Goal: Information Seeking & Learning: Learn about a topic

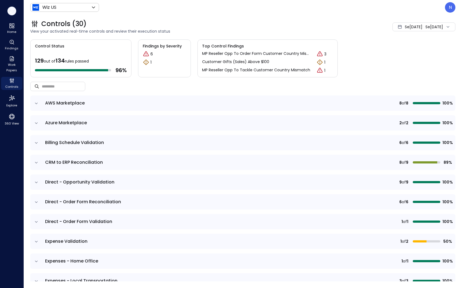
click at [13, 13] on icon "button" at bounding box center [12, 11] width 8 height 6
click at [9, 26] on icon "Home" at bounding box center [12, 26] width 7 height 7
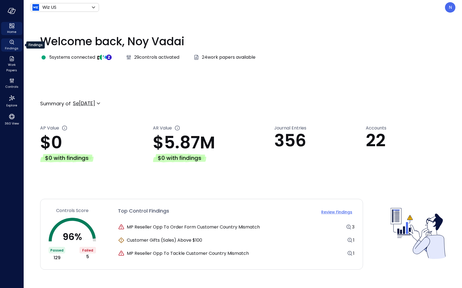
click at [12, 43] on icon "Findings" at bounding box center [12, 42] width 7 height 7
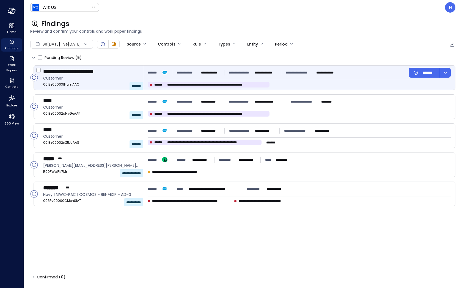
click at [241, 85] on span "**********" at bounding box center [217, 84] width 100 height 5
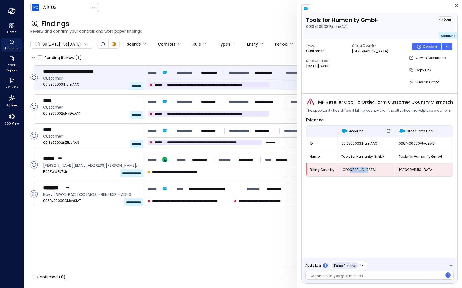
drag, startPoint x: 375, startPoint y: 170, endPoint x: 347, endPoint y: 171, distance: 28.6
click at [347, 171] on span "[GEOGRAPHIC_DATA]" at bounding box center [366, 169] width 51 height 5
click at [402, 170] on span "[GEOGRAPHIC_DATA]" at bounding box center [423, 169] width 51 height 5
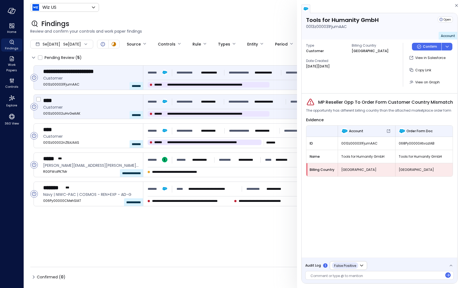
click at [271, 105] on div "**********" at bounding box center [241, 102] width 187 height 10
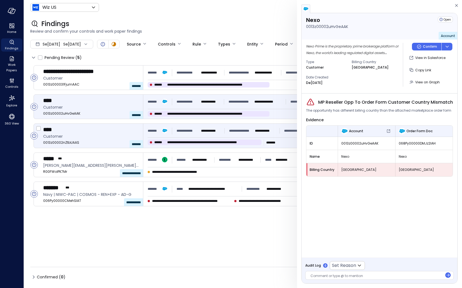
click at [244, 144] on span "**********" at bounding box center [213, 142] width 92 height 5
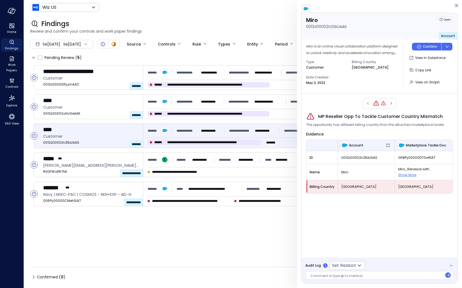
click at [457, 7] on icon "button" at bounding box center [455, 5] width 5 height 7
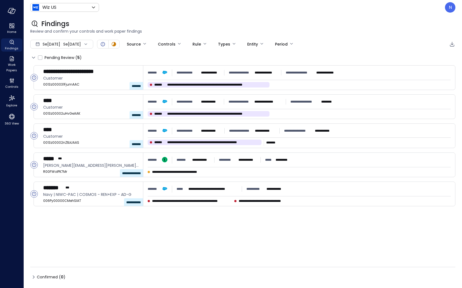
click at [54, 45] on span "Se[DATE]" at bounding box center [52, 44] width 18 height 6
click at [62, 69] on li "Au[DATE]" at bounding box center [62, 68] width 48 height 9
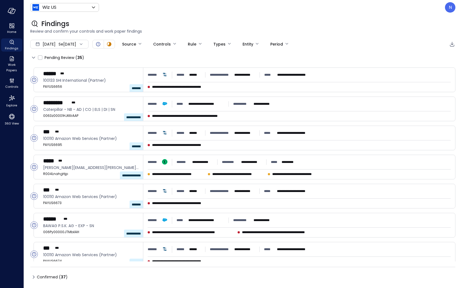
scroll to position [381, 0]
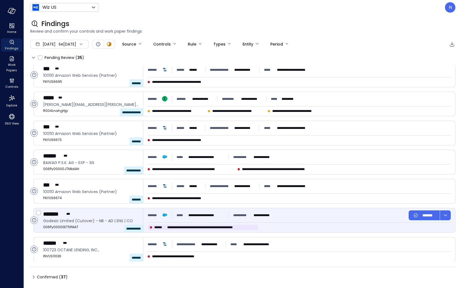
click at [190, 210] on div "**********" at bounding box center [299, 221] width 312 height 24
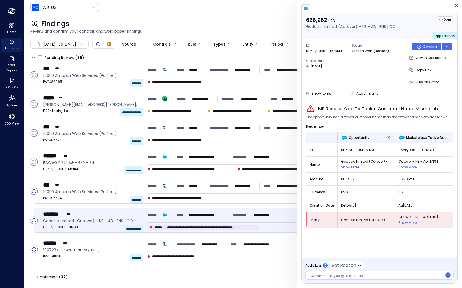
click at [407, 222] on span "Show More" at bounding box center [407, 223] width 18 height 5
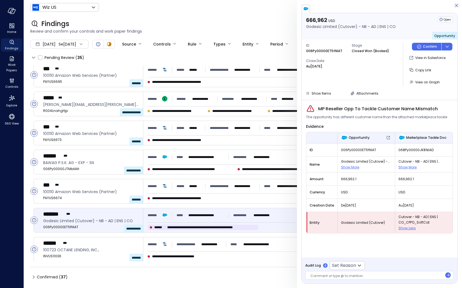
click at [457, 6] on icon "button" at bounding box center [455, 5] width 5 height 7
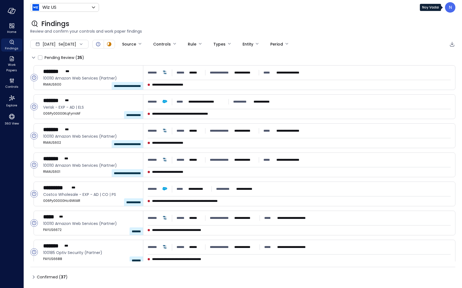
click at [450, 11] on div "N" at bounding box center [449, 7] width 10 height 10
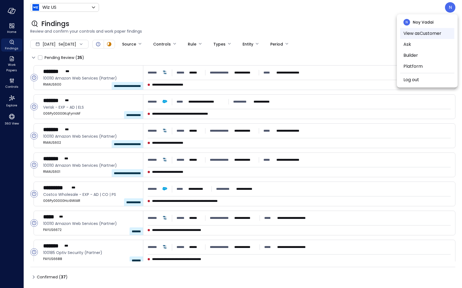
click at [415, 33] on li "View as Customer" at bounding box center [427, 33] width 54 height 11
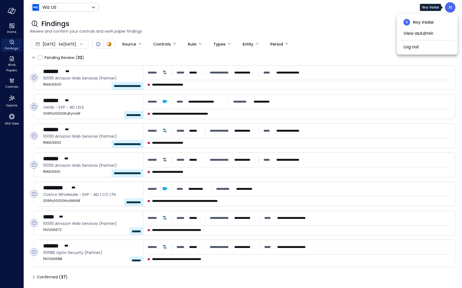
click at [220, 31] on div at bounding box center [231, 144] width 462 height 288
click at [452, 7] on div "N" at bounding box center [449, 7] width 10 height 10
click at [429, 36] on li "View as Admin" at bounding box center [427, 33] width 54 height 11
click at [316, 22] on div at bounding box center [231, 144] width 462 height 288
click at [138, 46] on body "**********" at bounding box center [231, 144] width 462 height 288
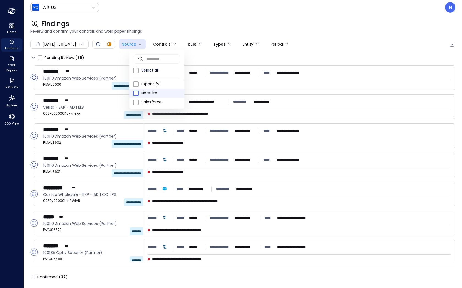
type input "********"
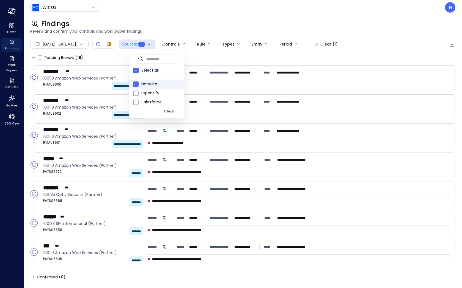
click at [278, 22] on div at bounding box center [231, 144] width 462 height 288
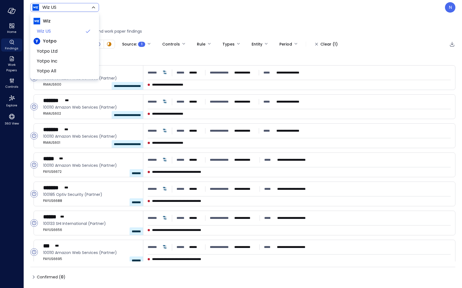
click at [68, 8] on body "**********" at bounding box center [231, 144] width 462 height 288
click at [63, 58] on span "Yotpo Inc" at bounding box center [64, 61] width 54 height 7
type input "******"
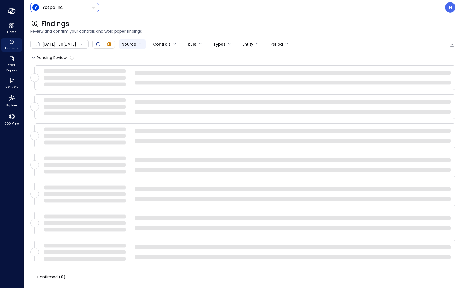
click at [140, 43] on body "Home Findings Work Papers Controls Explore 360 View Yotpo Inc ****** ​ N Findin…" at bounding box center [231, 144] width 462 height 288
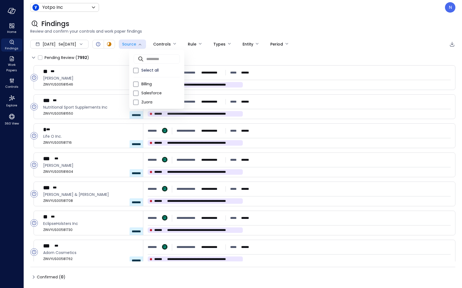
click at [218, 14] on div at bounding box center [231, 144] width 462 height 288
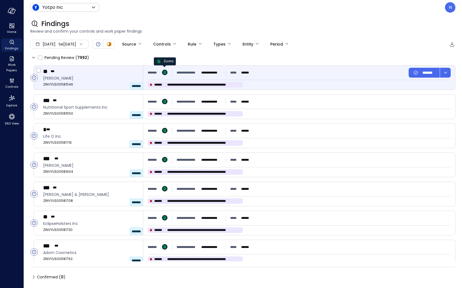
click at [167, 73] on img at bounding box center [164, 72] width 5 height 5
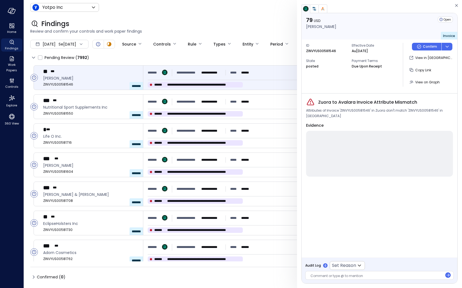
click at [457, 5] on div "79 US[PERSON_NAME] Open Invoice ID ZINVYUS00581546 Effective Date Au[DATE]tate …" at bounding box center [379, 144] width 165 height 288
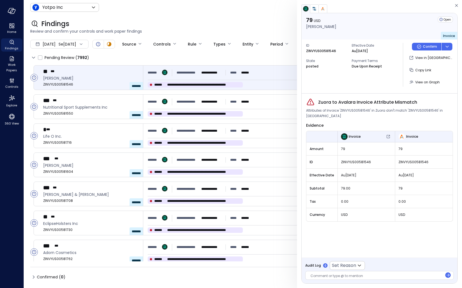
click at [196, 32] on span "Review and confirm your controls and work paper findings" at bounding box center [242, 31] width 425 height 6
click at [455, 2] on div "79 USD [PERSON_NAME] Open Invoice ID ZINVYUS00581546 Effective Date [DATE] Stat…" at bounding box center [379, 144] width 165 height 288
click at [455, 6] on icon "button" at bounding box center [455, 5] width 5 height 7
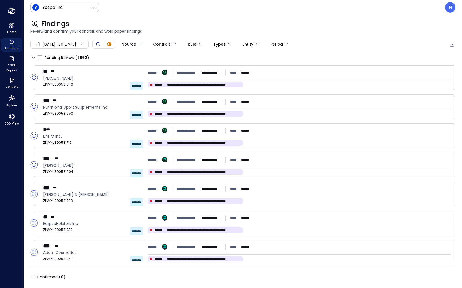
click at [77, 12] on div "Yotpo Inc ****** ​ N" at bounding box center [242, 7] width 425 height 10
click at [76, 9] on body "**********" at bounding box center [231, 144] width 462 height 288
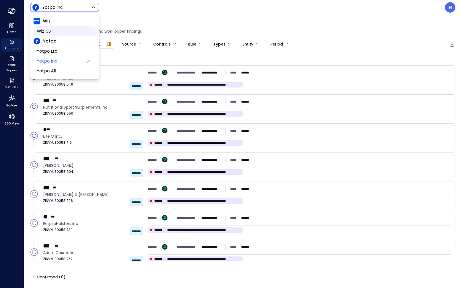
click at [59, 32] on span "Wiz US" at bounding box center [64, 31] width 54 height 7
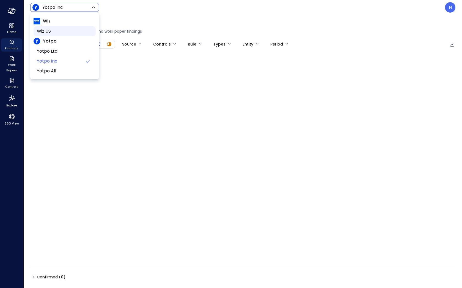
type input "******"
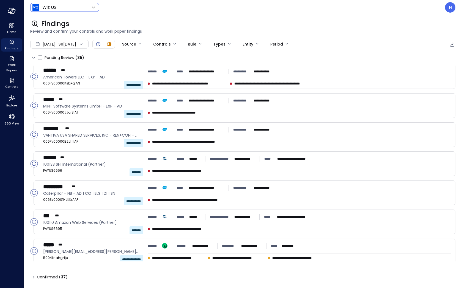
scroll to position [235, 0]
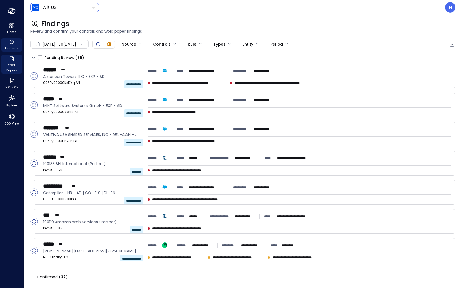
click at [5, 69] on span "Work Papers" at bounding box center [11, 67] width 17 height 11
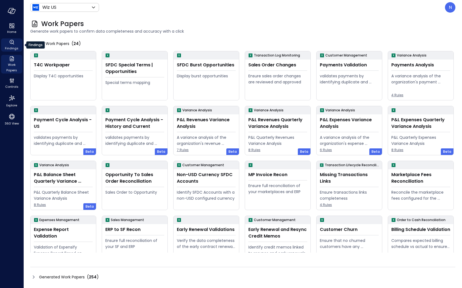
click at [4, 44] on div "Findings" at bounding box center [11, 44] width 21 height 13
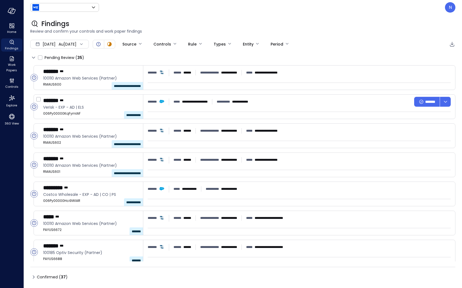
type input "******"
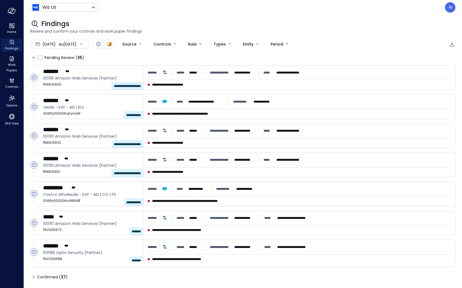
click at [34, 279] on icon at bounding box center [33, 277] width 7 height 7
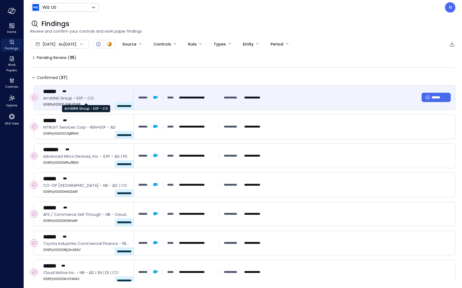
click at [72, 100] on span "AmWINS Group - EXP - CO" at bounding box center [86, 98] width 86 height 6
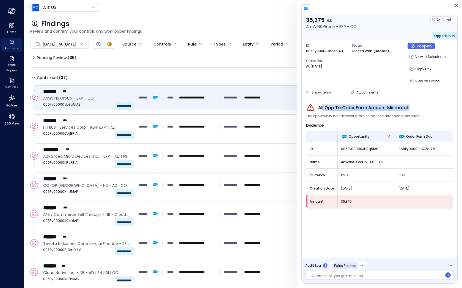
drag, startPoint x: 322, startPoint y: 106, endPoint x: 414, endPoint y: 107, distance: 91.8
click at [414, 107] on div "All Opp To Order Form Amount Mismatch" at bounding box center [379, 108] width 147 height 9
click at [355, 128] on div "Evidence" at bounding box center [379, 125] width 147 height 7
click at [316, 266] on span "Audit Log" at bounding box center [313, 265] width 16 height 5
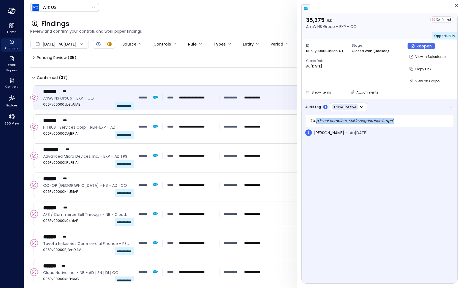
drag, startPoint x: 315, startPoint y: 120, endPoint x: 400, endPoint y: 119, distance: 84.9
click at [400, 119] on div "" Opp is not complete. Still in Negotitation Stage "" at bounding box center [379, 121] width 148 height 13
click at [333, 119] on div "" Opp is not complete. Still in Negotitation Stage "" at bounding box center [379, 121] width 148 height 13
drag, startPoint x: 317, startPoint y: 123, endPoint x: 408, endPoint y: 119, distance: 91.3
click at [408, 119] on div "" Opp is not complete. Still in Negotitation Stage "" at bounding box center [379, 121] width 148 height 13
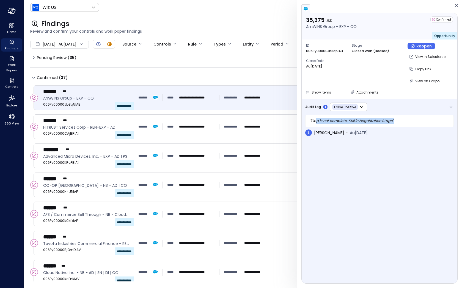
drag, startPoint x: 396, startPoint y: 121, endPoint x: 316, endPoint y: 122, distance: 79.9
click at [316, 122] on div "" Opp is not complete. Still in Negotitation Stage "" at bounding box center [379, 121] width 148 height 13
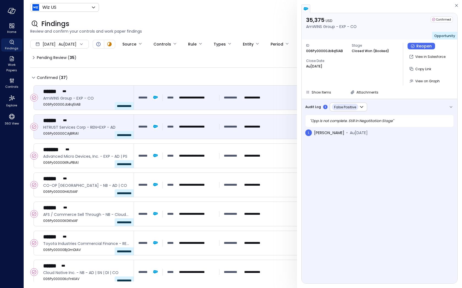
click at [163, 126] on div "**********" at bounding box center [201, 127] width 126 height 10
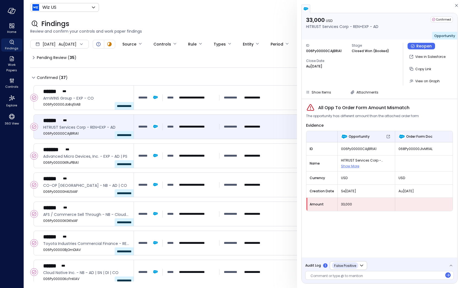
click at [312, 266] on span "Audit Log" at bounding box center [313, 265] width 16 height 5
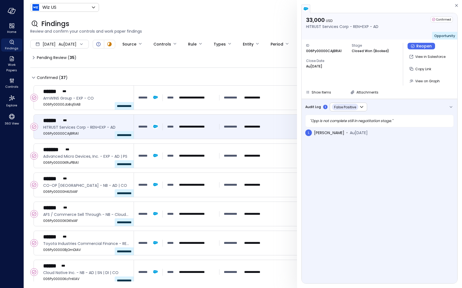
click at [309, 109] on span "Audit Log" at bounding box center [313, 106] width 16 height 5
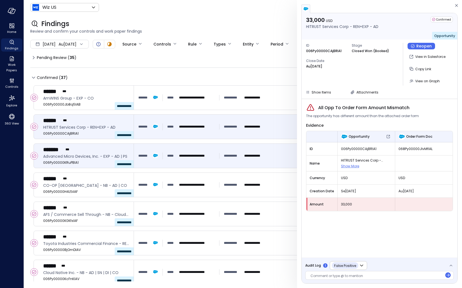
click at [167, 161] on div "**********" at bounding box center [294, 156] width 321 height 24
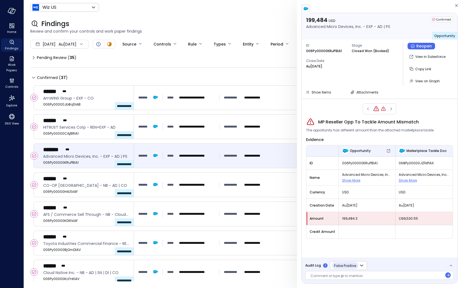
click at [311, 263] on div "**********" at bounding box center [336, 266] width 62 height 9
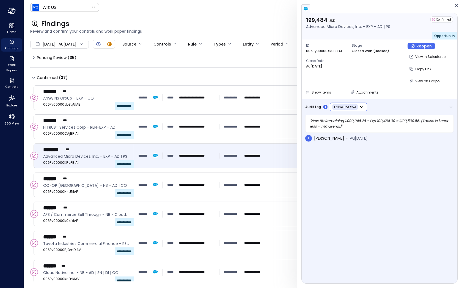
click at [362, 108] on icon at bounding box center [361, 107] width 7 height 7
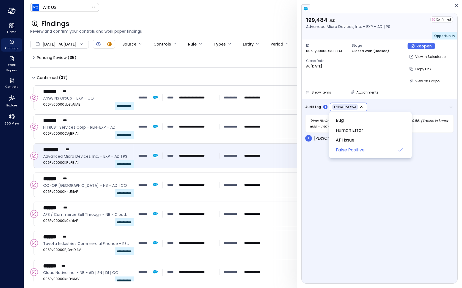
click at [425, 115] on div at bounding box center [231, 144] width 462 height 288
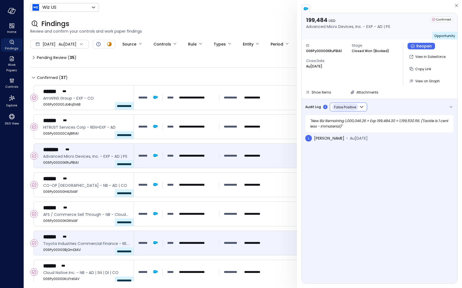
scroll to position [20, 0]
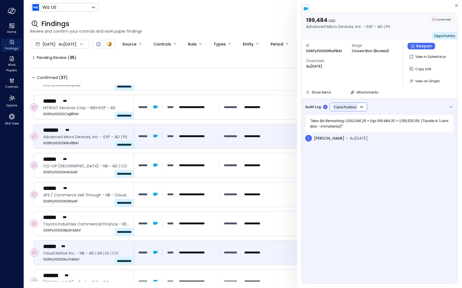
click at [162, 247] on div "**********" at bounding box center [294, 253] width 321 height 24
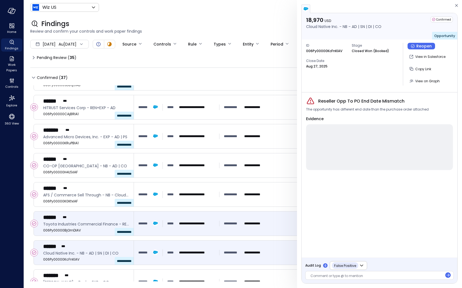
click at [171, 221] on span "*****" at bounding box center [172, 223] width 10 height 5
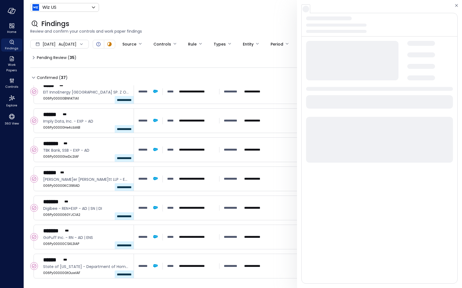
scroll to position [381, 0]
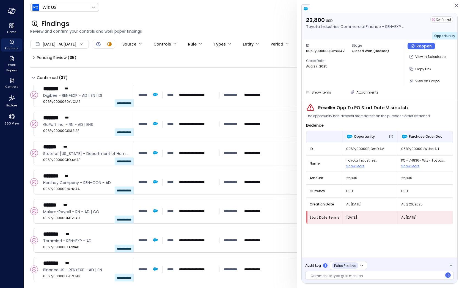
click at [169, 255] on div "**********" at bounding box center [242, 183] width 425 height 196
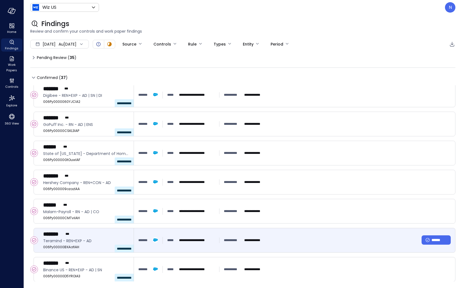
click at [162, 234] on div "**********" at bounding box center [294, 241] width 321 height 24
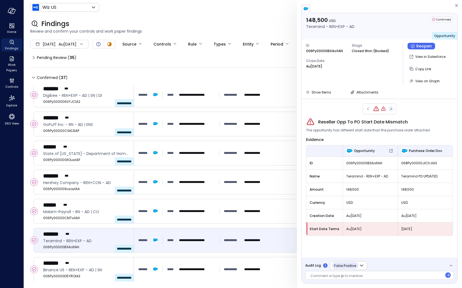
click at [393, 110] on icon "button" at bounding box center [390, 109] width 5 height 7
click at [457, 5] on icon "button" at bounding box center [455, 5] width 5 height 7
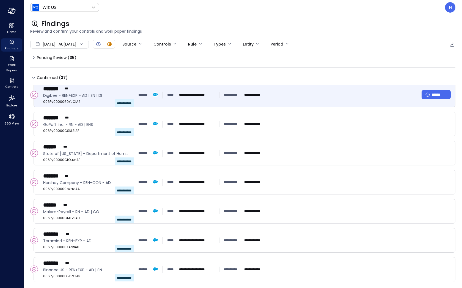
click at [156, 106] on div "**********" at bounding box center [294, 95] width 321 height 24
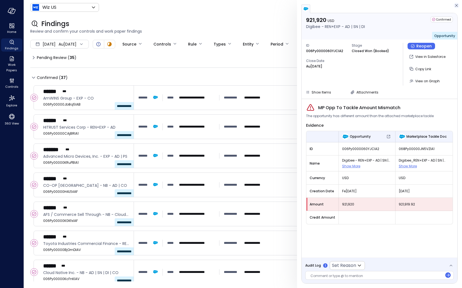
click at [457, 4] on icon "button" at bounding box center [455, 5] width 5 height 7
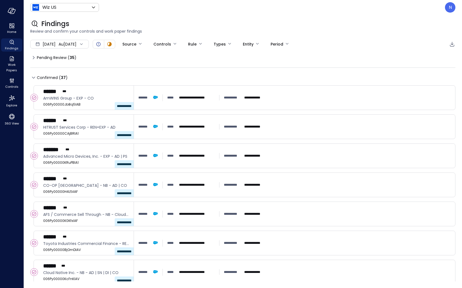
click at [46, 43] on span "[DATE]" at bounding box center [49, 44] width 13 height 6
click at [434, 14] on header "Wiz US ****** ​ N" at bounding box center [243, 7] width 438 height 15
click at [69, 41] on div "Au[DATE]u[DATE]" at bounding box center [59, 44] width 59 height 9
click at [59, 57] on li "Se[DATE]" at bounding box center [62, 59] width 48 height 9
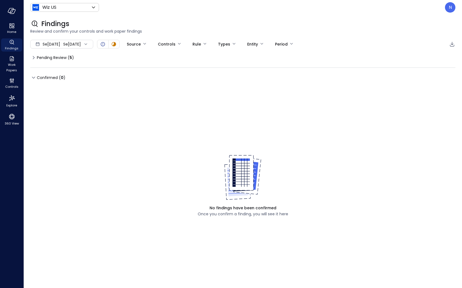
click at [41, 44] on div "Se[DATE]e[DATE]" at bounding box center [61, 44] width 63 height 9
click at [49, 87] on li "Custom" at bounding box center [62, 86] width 48 height 9
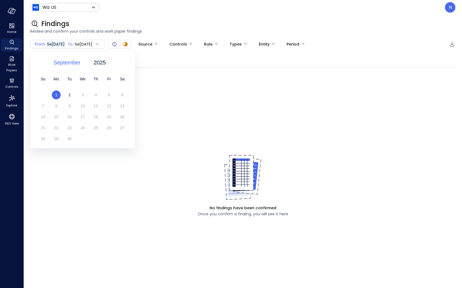
click at [75, 60] on span "September" at bounding box center [66, 63] width 27 height 8
click at [68, 121] on div "August" at bounding box center [69, 119] width 29 height 9
click at [57, 43] on span "Se[DATE]" at bounding box center [56, 44] width 18 height 6
click at [73, 62] on span "September" at bounding box center [66, 63] width 27 height 8
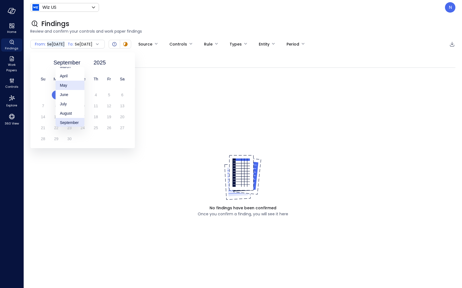
scroll to position [29, 0]
click at [69, 110] on div "August" at bounding box center [69, 110] width 29 height 9
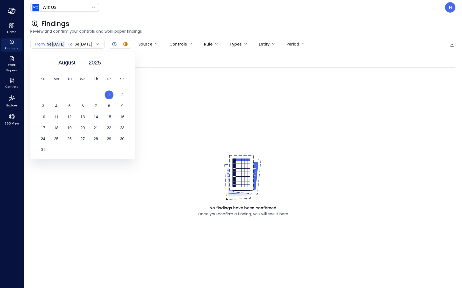
click at [109, 94] on span "1" at bounding box center [109, 95] width 2 height 4
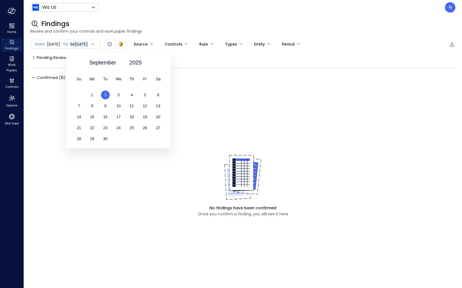
click at [107, 95] on div "2" at bounding box center [105, 95] width 13 height 9
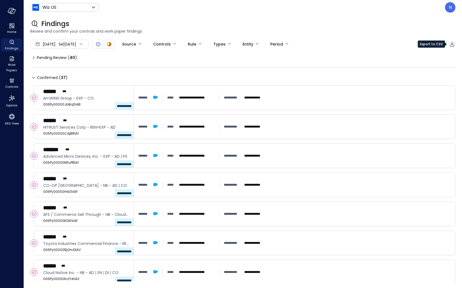
click at [451, 45] on icon "Export to CSV" at bounding box center [451, 44] width 7 height 7
click at [8, 64] on span "Work Papers" at bounding box center [11, 67] width 17 height 11
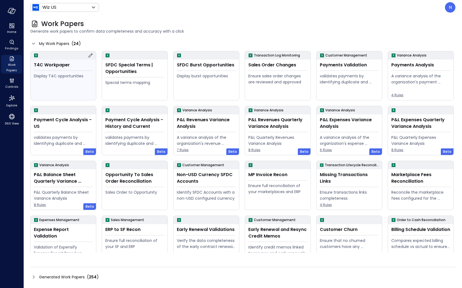
click at [80, 77] on div "Display T4C opportunities" at bounding box center [63, 76] width 59 height 6
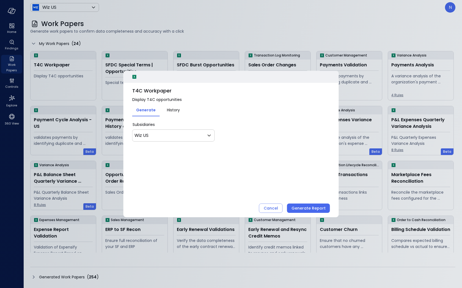
click at [176, 108] on span "History" at bounding box center [173, 110] width 13 height 6
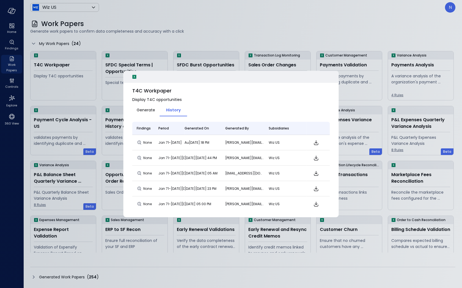
click at [144, 110] on span "Generate" at bounding box center [146, 110] width 18 height 6
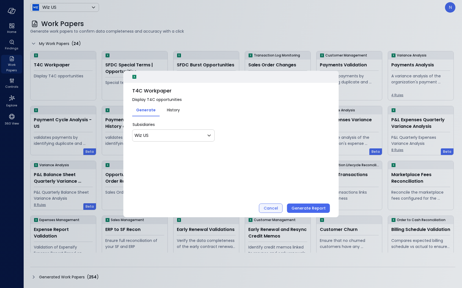
click at [272, 205] on div "Cancel" at bounding box center [270, 208] width 14 height 7
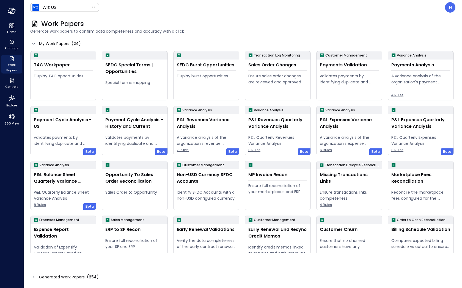
click at [35, 279] on icon at bounding box center [33, 277] width 7 height 7
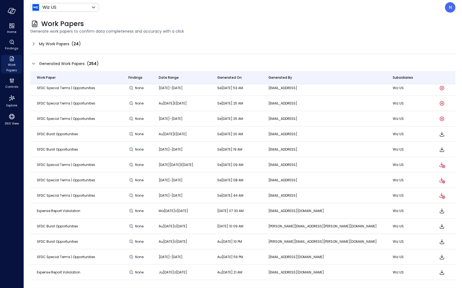
scroll to position [37, 0]
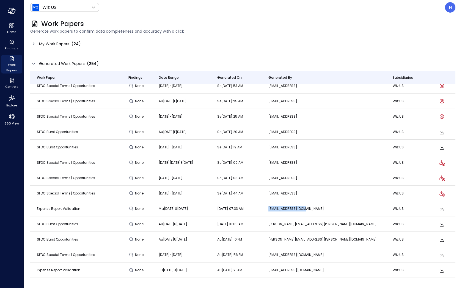
drag, startPoint x: 302, startPoint y: 210, endPoint x: 338, endPoint y: 210, distance: 36.5
click at [338, 210] on td "[EMAIL_ADDRESS][DOMAIN_NAME]" at bounding box center [324, 208] width 124 height 15
click at [453, 5] on div "N" at bounding box center [449, 7] width 10 height 10
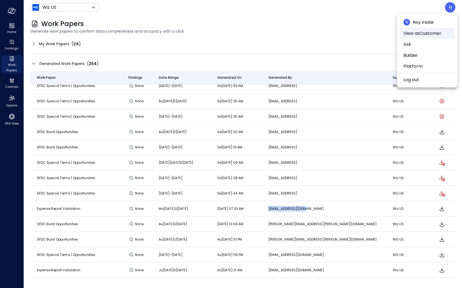
click at [433, 35] on li "View as Customer" at bounding box center [427, 33] width 54 height 11
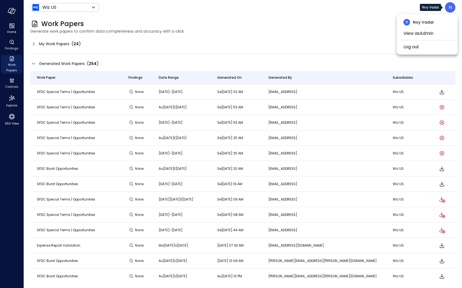
click at [353, 36] on div at bounding box center [231, 144] width 462 height 288
click at [452, 8] on div "N" at bounding box center [449, 7] width 10 height 10
click at [412, 35] on li "View as Admin" at bounding box center [427, 33] width 54 height 11
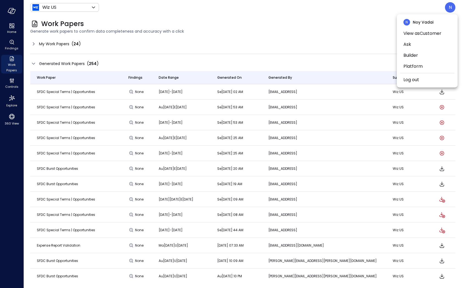
click at [283, 41] on div at bounding box center [231, 144] width 462 height 288
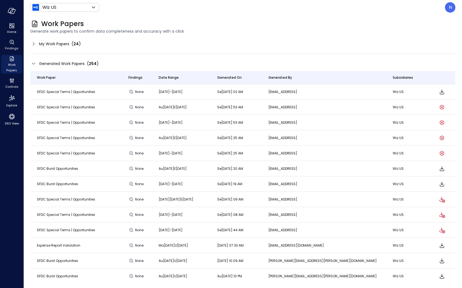
click at [33, 66] on icon at bounding box center [33, 63] width 7 height 7
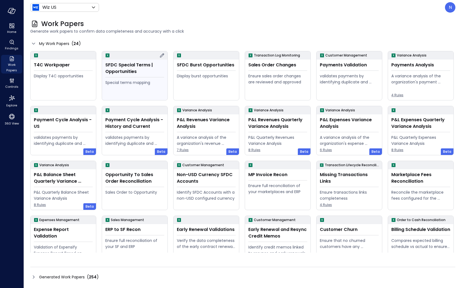
click at [163, 54] on icon at bounding box center [162, 55] width 7 height 7
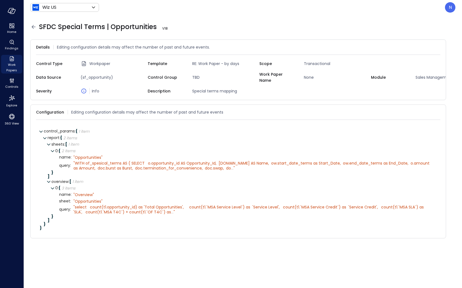
click at [34, 27] on icon at bounding box center [33, 27] width 7 height 7
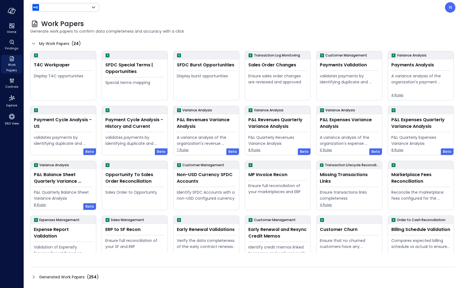
type input "******"
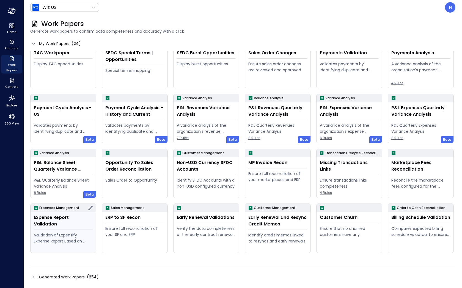
click at [90, 207] on icon at bounding box center [90, 208] width 7 height 7
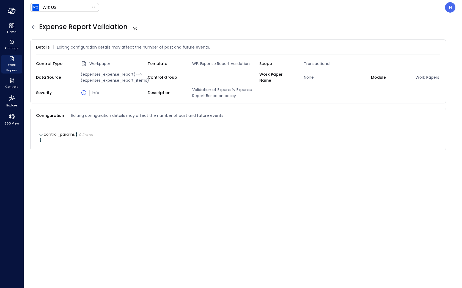
click at [32, 29] on icon at bounding box center [33, 27] width 7 height 7
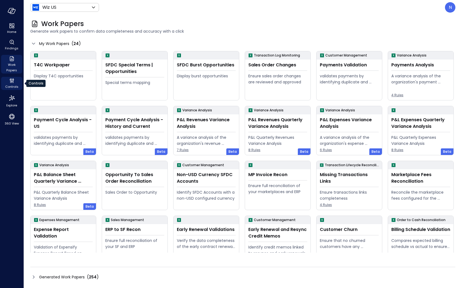
click at [16, 86] on span "Controls" at bounding box center [11, 86] width 13 height 5
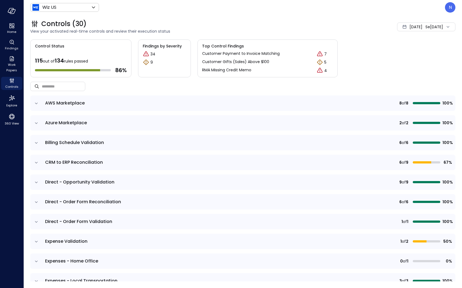
click at [34, 100] on td at bounding box center [36, 103] width 12 height 15
click at [34, 101] on icon "expand row" at bounding box center [36, 103] width 5 height 5
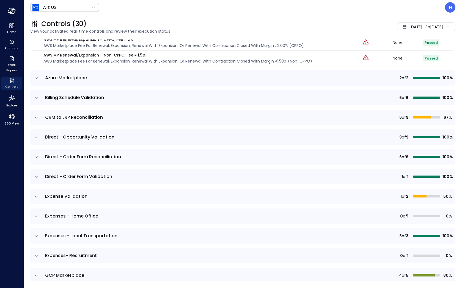
scroll to position [179, 0]
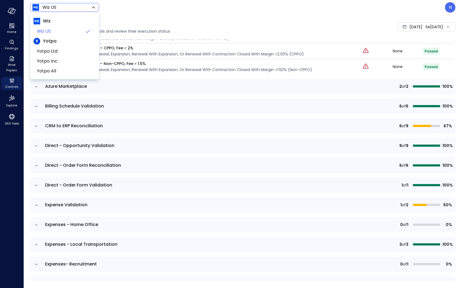
click at [60, 9] on body "Home Findings Work Papers Controls Explore 360 View Wiz US ****** ​ N Controls …" at bounding box center [231, 144] width 462 height 288
click at [62, 61] on span "Yotpo Inc" at bounding box center [64, 61] width 54 height 7
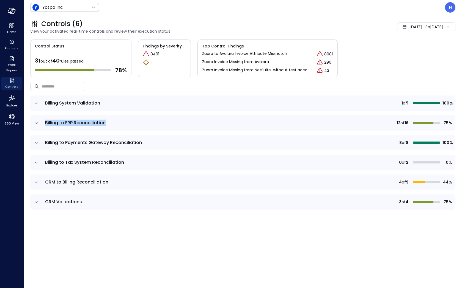
drag, startPoint x: 45, startPoint y: 122, endPoint x: 177, endPoint y: 122, distance: 133.0
click at [177, 122] on td "Billing to ERP Reconciliation" at bounding box center [171, 122] width 258 height 15
click at [67, 12] on div "Yotpo Inc ****** ​ N" at bounding box center [242, 7] width 425 height 10
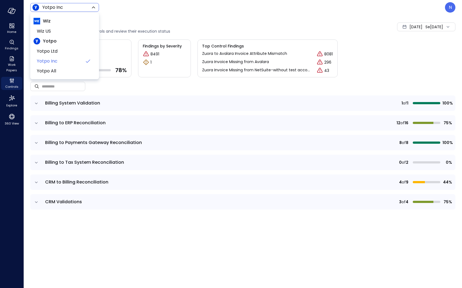
click at [66, 5] on body "Home Findings Work Papers Controls Explore 360 View Yotpo Inc ****** ​ N Contro…" at bounding box center [231, 144] width 462 height 288
click at [53, 31] on span "Wiz US" at bounding box center [64, 31] width 54 height 7
type input "******"
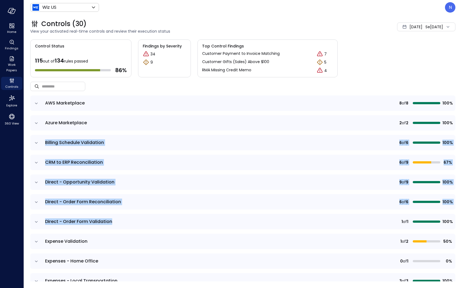
drag, startPoint x: 117, startPoint y: 224, endPoint x: 40, endPoint y: 140, distance: 113.4
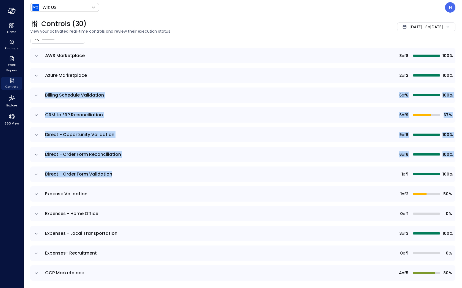
scroll to position [60, 0]
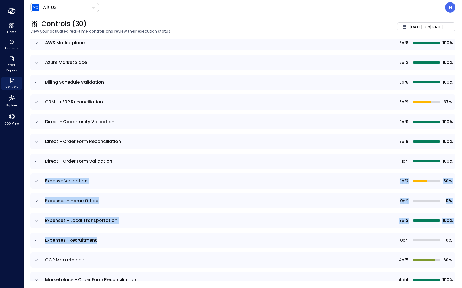
drag, startPoint x: 98, startPoint y: 234, endPoint x: 37, endPoint y: 181, distance: 80.6
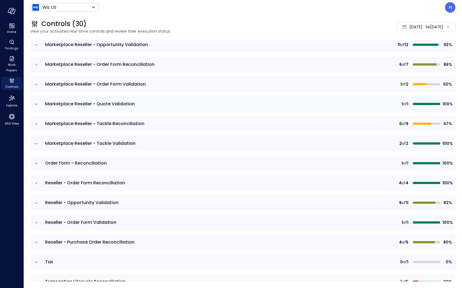
scroll to position [407, 0]
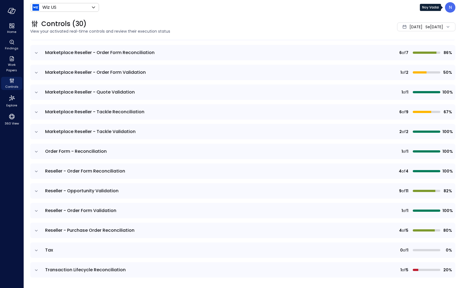
click at [454, 8] on div "N" at bounding box center [449, 7] width 10 height 10
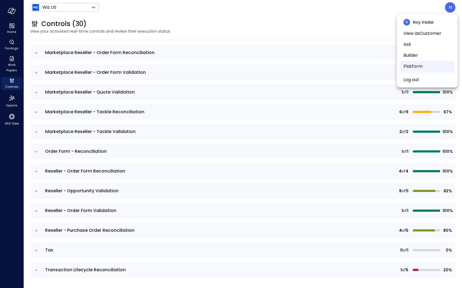
click at [426, 67] on li "Platform" at bounding box center [427, 66] width 54 height 11
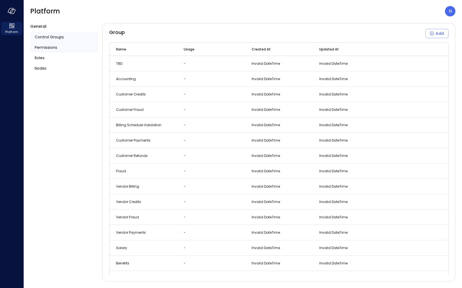
click at [52, 50] on span "Permissions" at bounding box center [46, 48] width 23 height 6
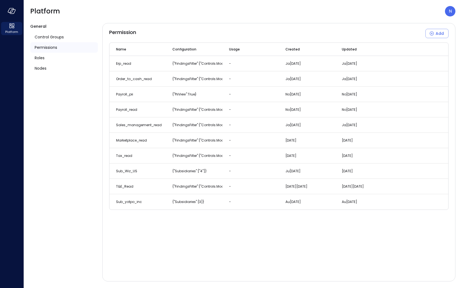
click at [443, 13] on div "Platform N" at bounding box center [242, 11] width 425 height 10
click at [449, 11] on p "N" at bounding box center [449, 11] width 3 height 7
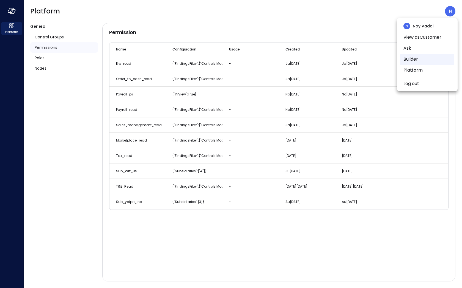
click at [409, 57] on li "Builder" at bounding box center [427, 59] width 54 height 11
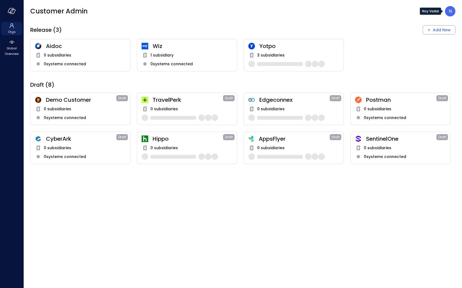
click at [453, 9] on div "N" at bounding box center [449, 11] width 10 height 10
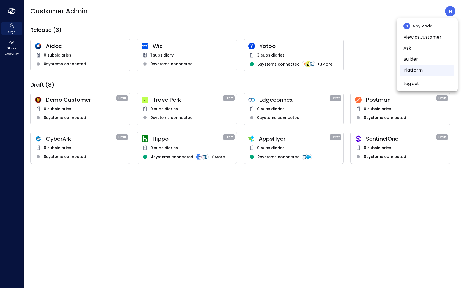
click at [407, 68] on li "Platform" at bounding box center [427, 70] width 54 height 11
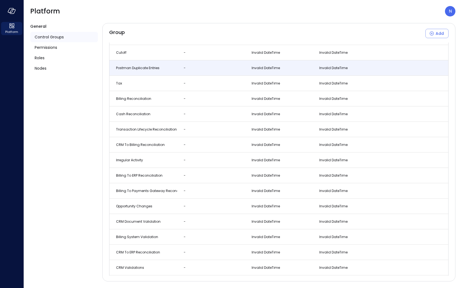
scroll to position [477, 0]
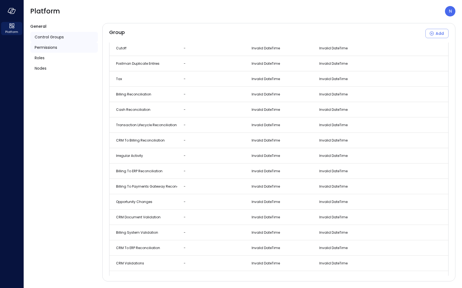
click at [52, 48] on span "Permissions" at bounding box center [46, 48] width 23 height 6
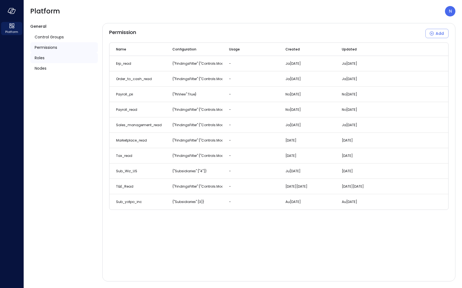
click at [42, 59] on span "Roles" at bounding box center [40, 58] width 10 height 6
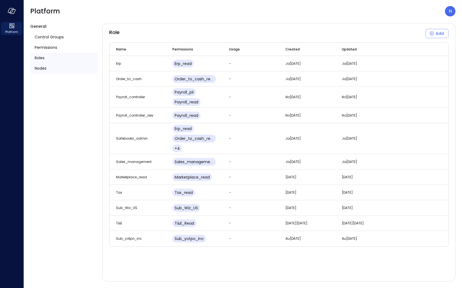
click at [42, 69] on span "Nodes" at bounding box center [41, 68] width 12 height 6
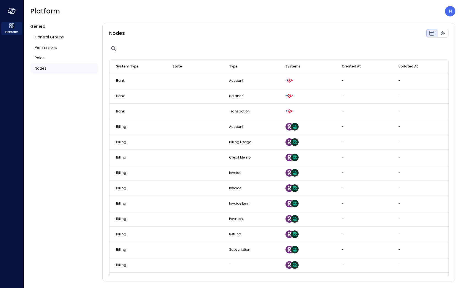
click at [456, 11] on header "Platform N" at bounding box center [243, 11] width 438 height 23
click at [444, 9] on div "Noy Vadai" at bounding box center [431, 11] width 25 height 7
click at [450, 13] on p "N" at bounding box center [449, 11] width 3 height 7
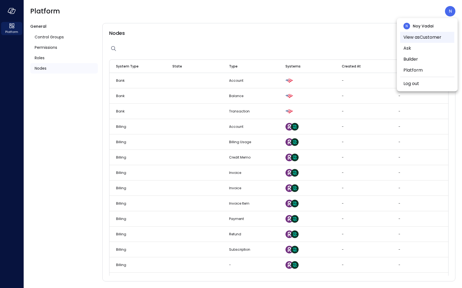
click at [410, 41] on li "View as Customer" at bounding box center [427, 37] width 54 height 11
click at [410, 40] on li "View as Admin" at bounding box center [427, 37] width 54 height 11
click at [424, 58] on li "Builder" at bounding box center [427, 59] width 54 height 11
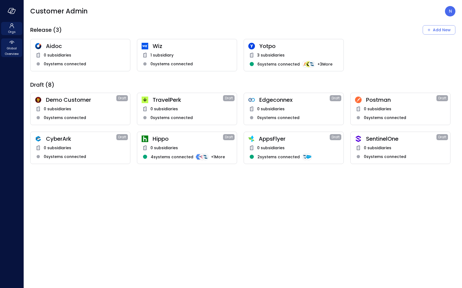
click at [16, 50] on span "Global Overview" at bounding box center [11, 51] width 17 height 11
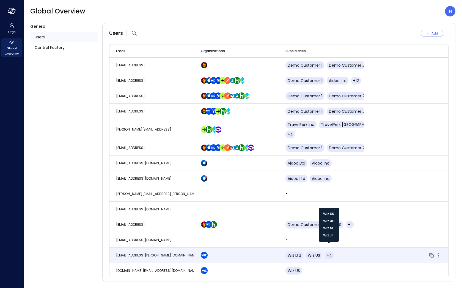
click at [331, 252] on div "+4" at bounding box center [329, 256] width 10 height 8
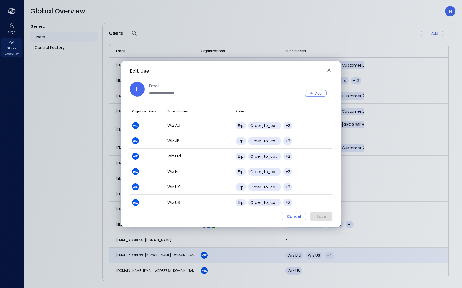
click at [413, 173] on div "**********" at bounding box center [231, 144] width 462 height 288
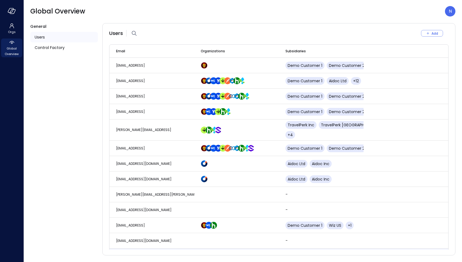
scroll to position [241, 0]
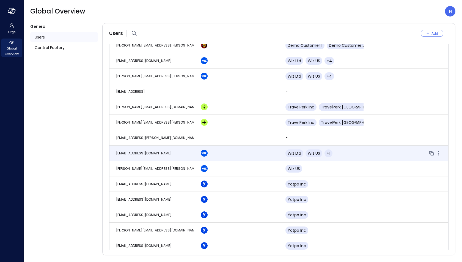
click at [295, 150] on span "Wiz Ltd" at bounding box center [293, 152] width 13 height 5
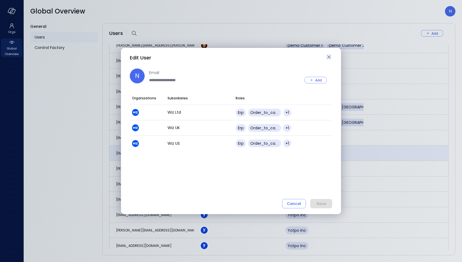
click at [329, 57] on icon "button" at bounding box center [328, 57] width 7 height 7
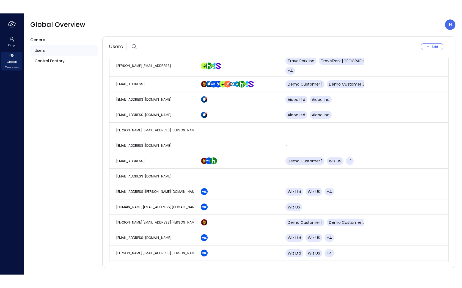
scroll to position [0, 0]
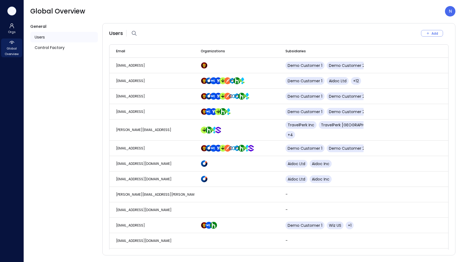
click at [13, 12] on icon "button" at bounding box center [12, 11] width 8 height 6
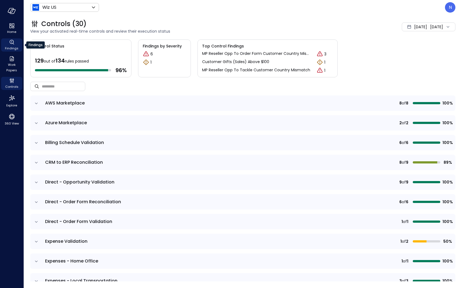
click at [12, 48] on span "Findings" at bounding box center [11, 48] width 13 height 5
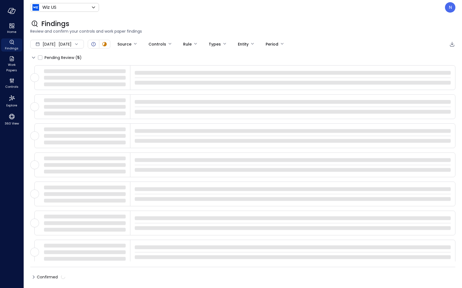
click at [49, 44] on span "Se[DATE]" at bounding box center [49, 44] width 13 height 6
click at [60, 69] on li "Au[DATE]" at bounding box center [60, 68] width 44 height 9
click at [146, 44] on body "Home Findings Work Papers Controls Explore 360 View Wiz US ****** ​ N Findings …" at bounding box center [231, 144] width 462 height 288
type input "*********"
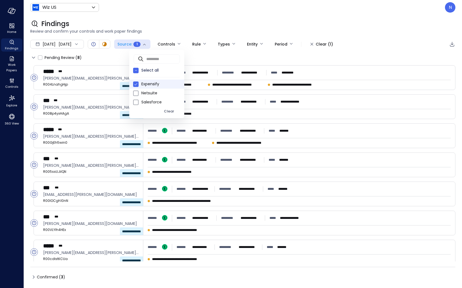
click at [216, 15] on div at bounding box center [231, 144] width 462 height 288
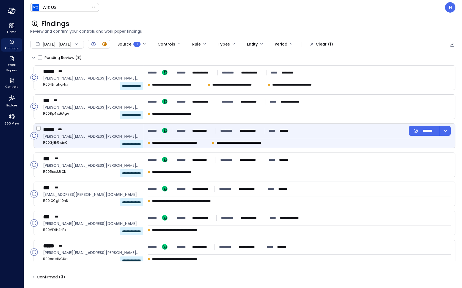
click at [195, 132] on p "**********" at bounding box center [201, 130] width 19 height 5
